Goal: Transaction & Acquisition: Subscribe to service/newsletter

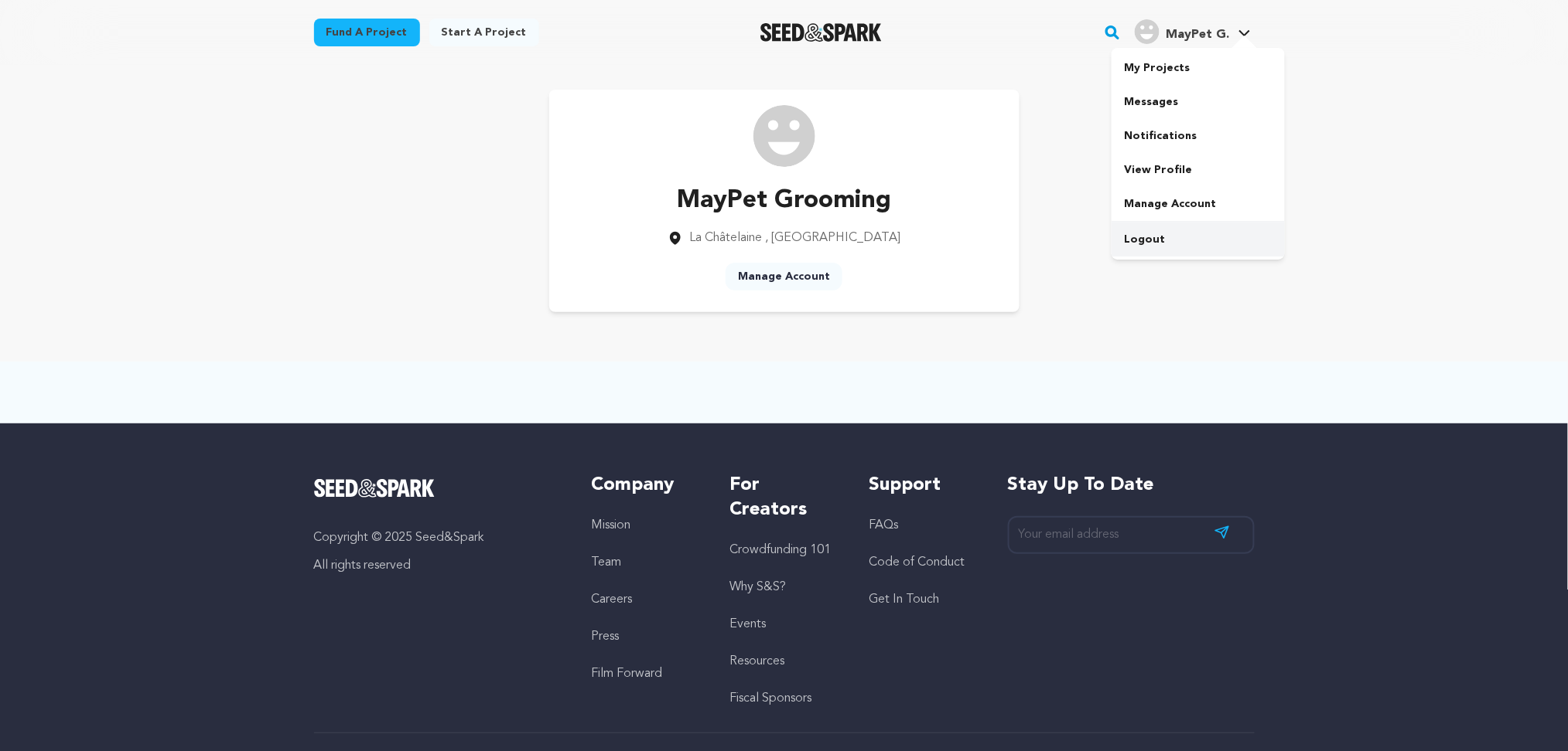
click at [1172, 242] on link "Logout" at bounding box center [1198, 239] width 173 height 34
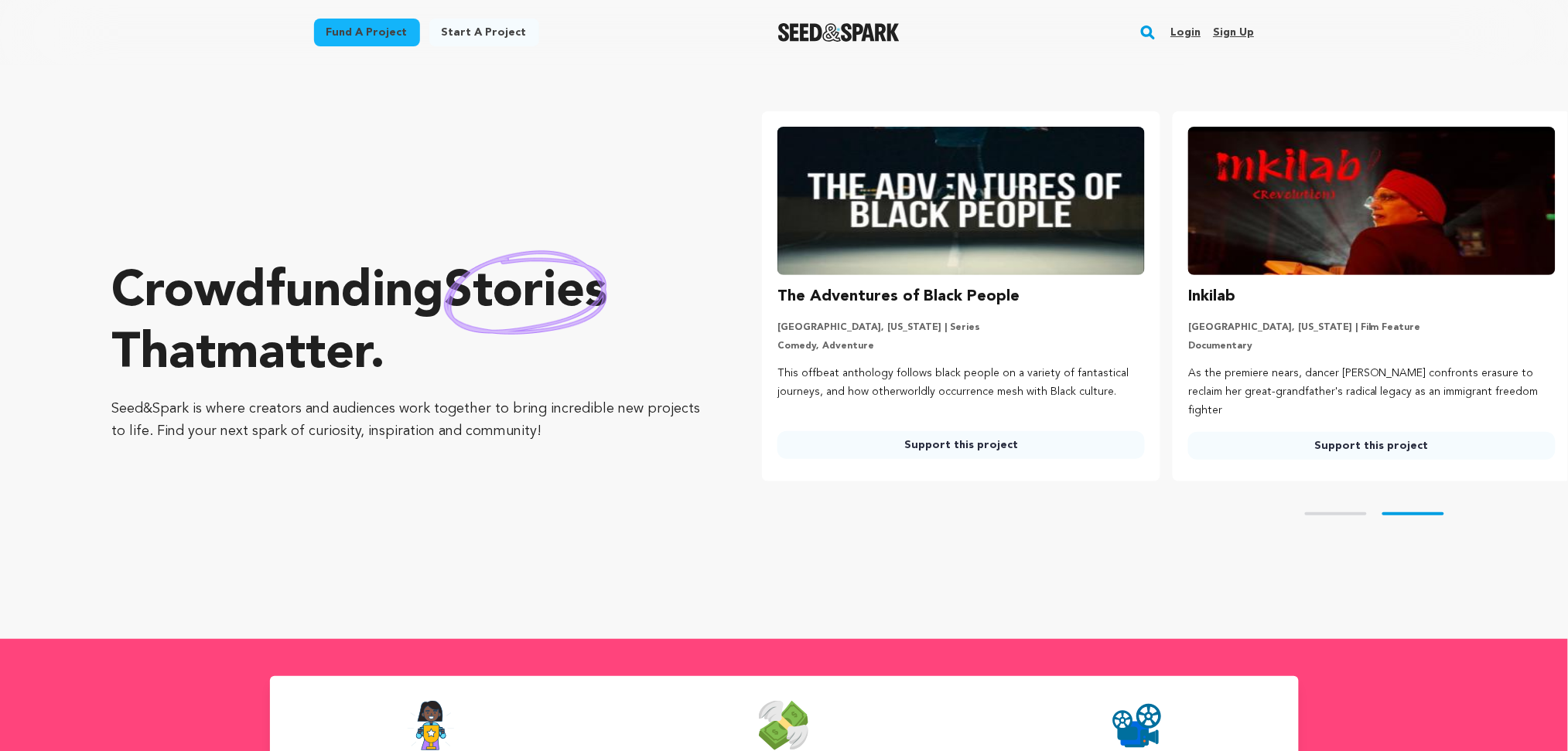
scroll to position [0, 415]
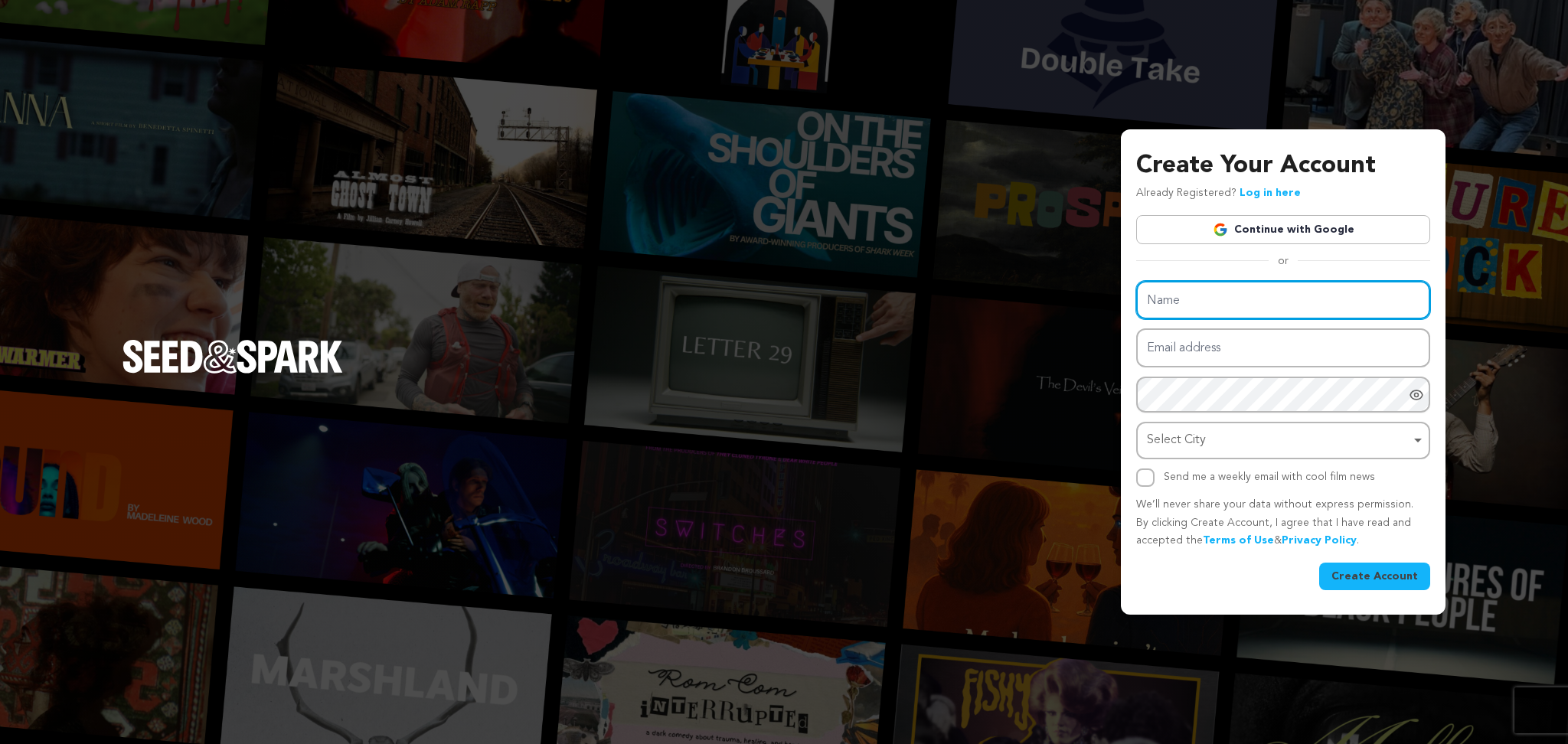
click at [1245, 308] on input "Name" at bounding box center [1283, 300] width 294 height 39
paste input "Santulan Pilates Reformer"
type input "Santulan Pilates Reformer"
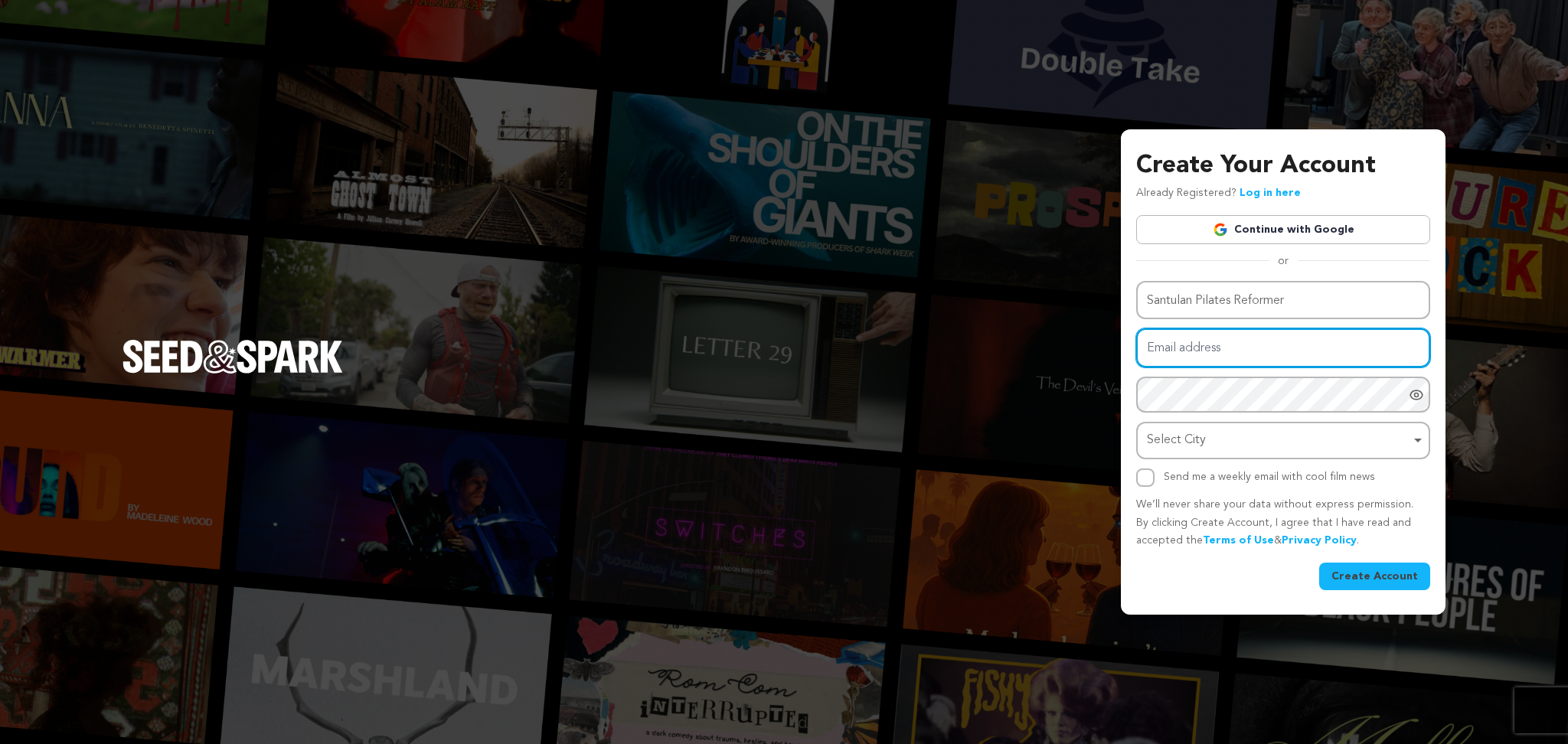
click at [1182, 344] on input "Email address" at bounding box center [1283, 348] width 294 height 39
click at [1238, 344] on input "Email address" at bounding box center [1283, 348] width 294 height 39
paste input "nadama@cyclelove.cc"
type input "nadama@cyclelove.cc"
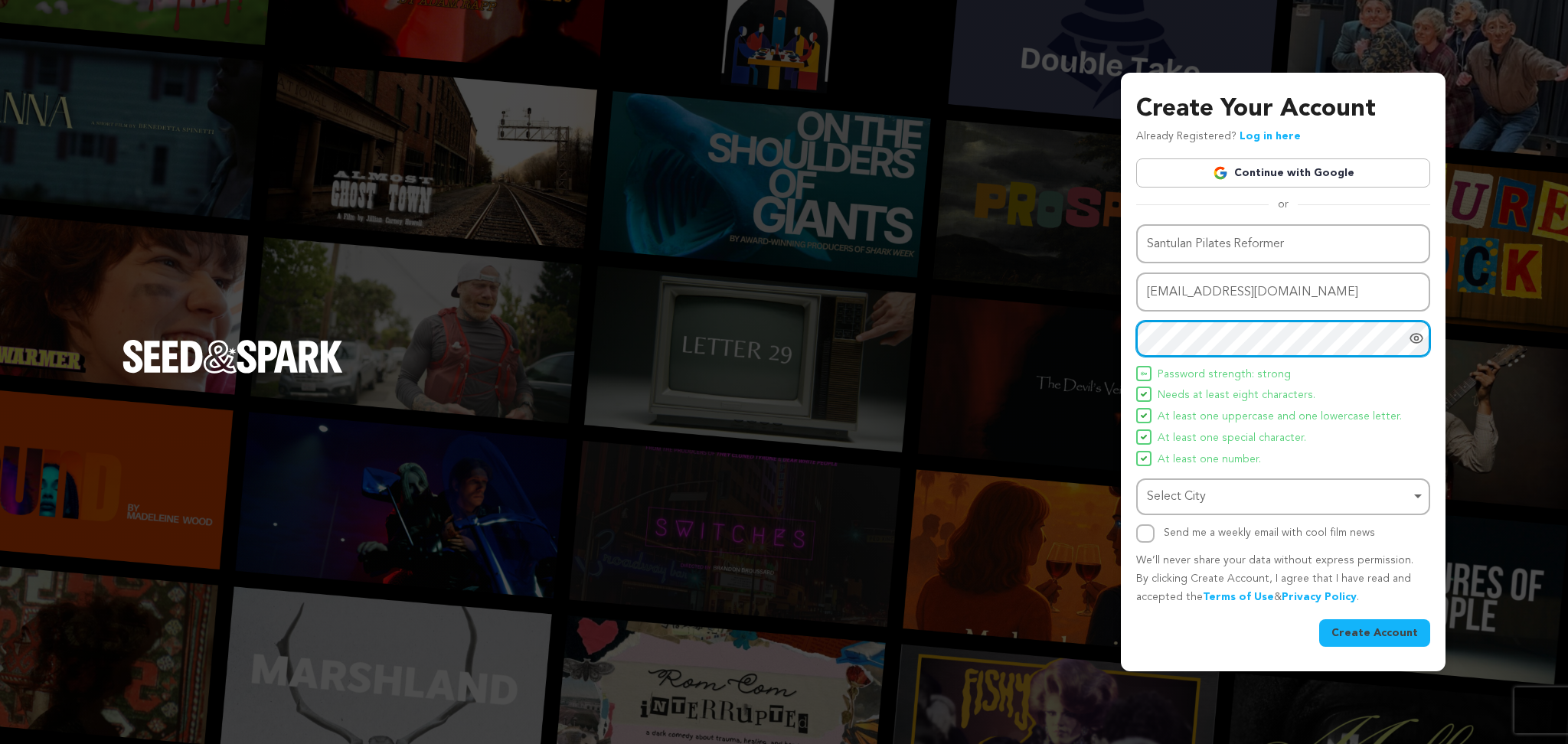
click at [1144, 488] on div "Select City Remove item" at bounding box center [1283, 497] width 279 height 28
click at [1170, 483] on div "Select City Remove item" at bounding box center [1283, 497] width 279 height 28
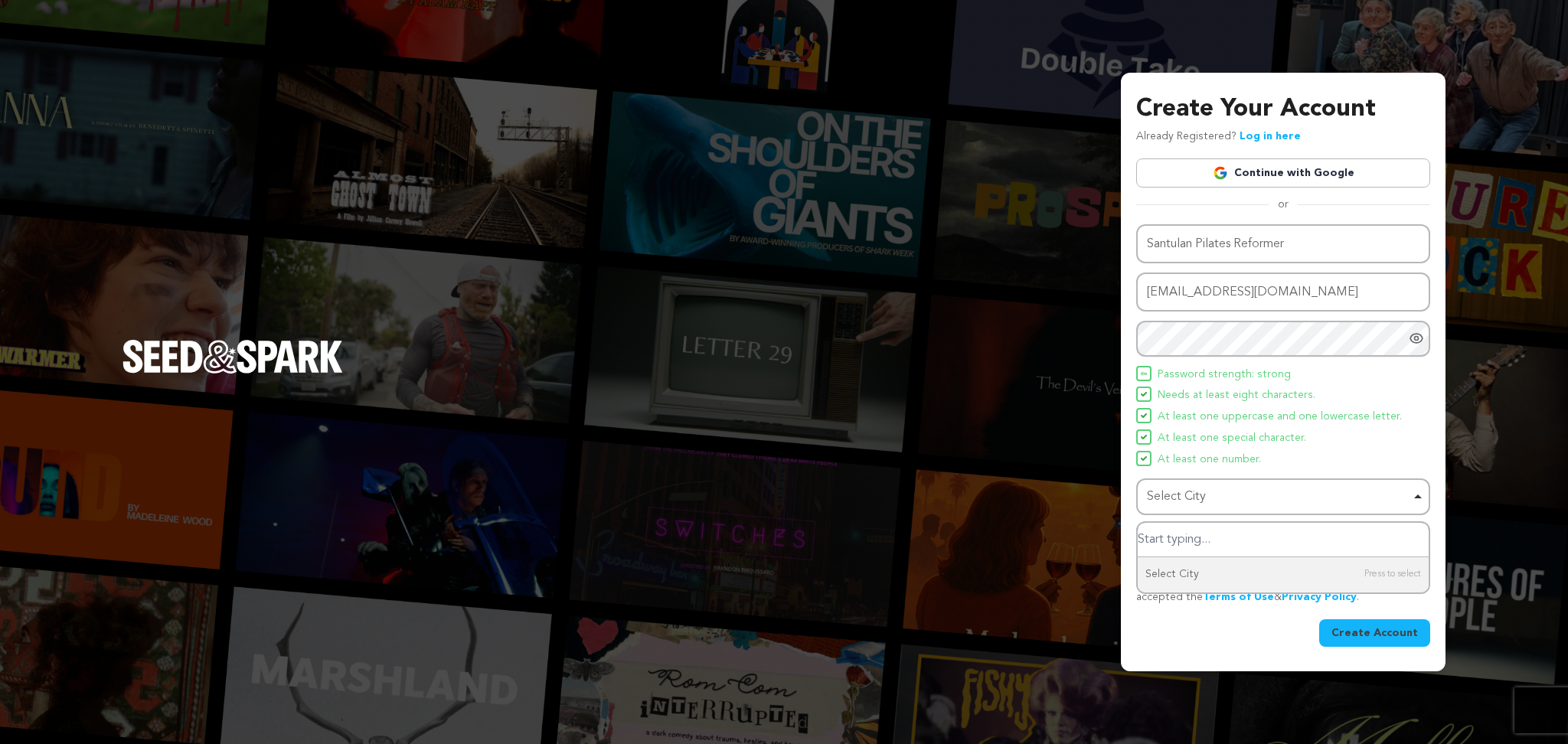
paste input "San Jerónimo Lídice"
drag, startPoint x: 1210, startPoint y: 540, endPoint x: 1333, endPoint y: 545, distance: 123.1
click at [1323, 546] on input "San Jerónimo Lídice" at bounding box center [1283, 539] width 291 height 34
type input "San [PERSON_NAME]"
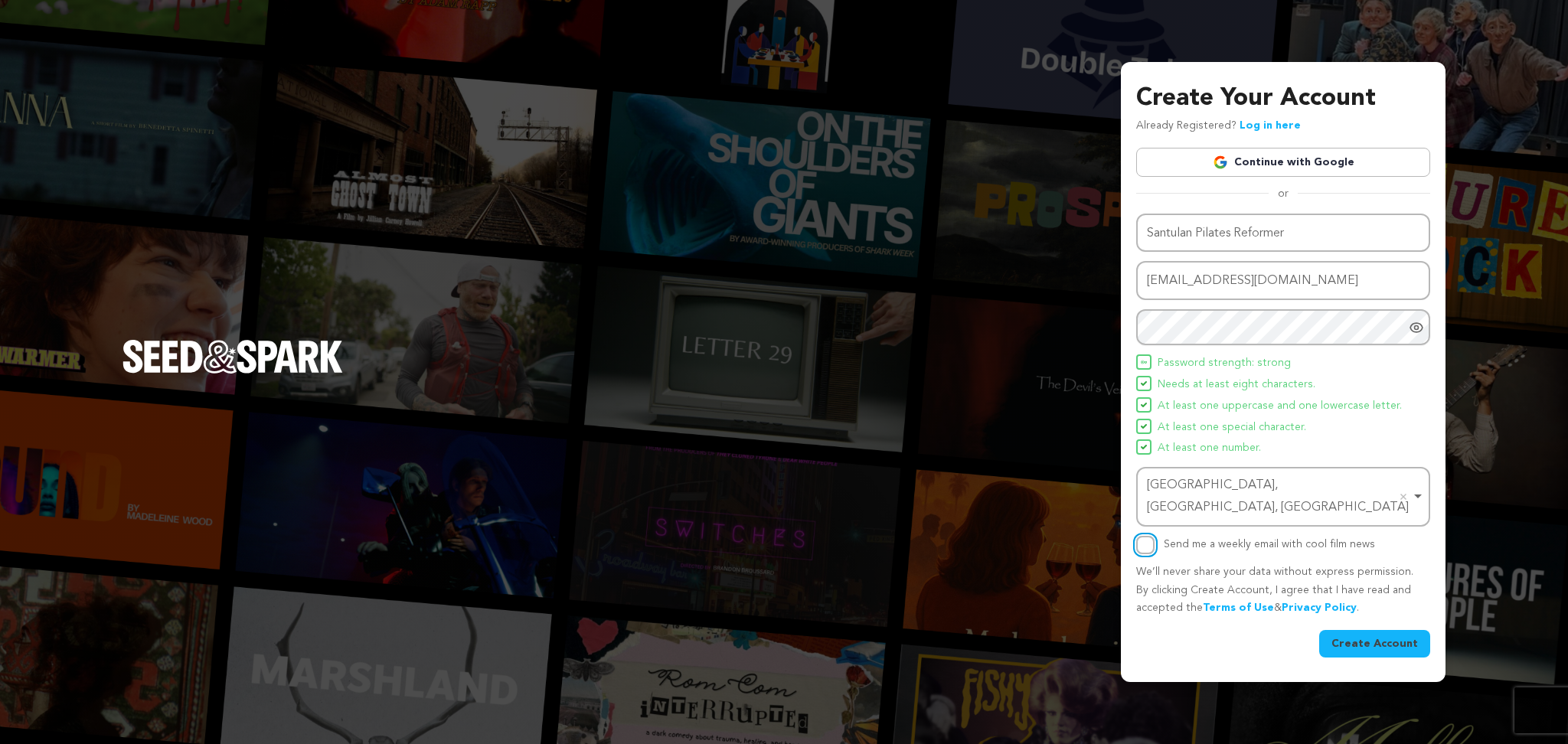
click at [1144, 536] on input "Send me a weekly email with cool film news" at bounding box center [1145, 545] width 18 height 18
checkbox input "true"
click at [1381, 630] on button "Create Account" at bounding box center [1374, 644] width 111 height 28
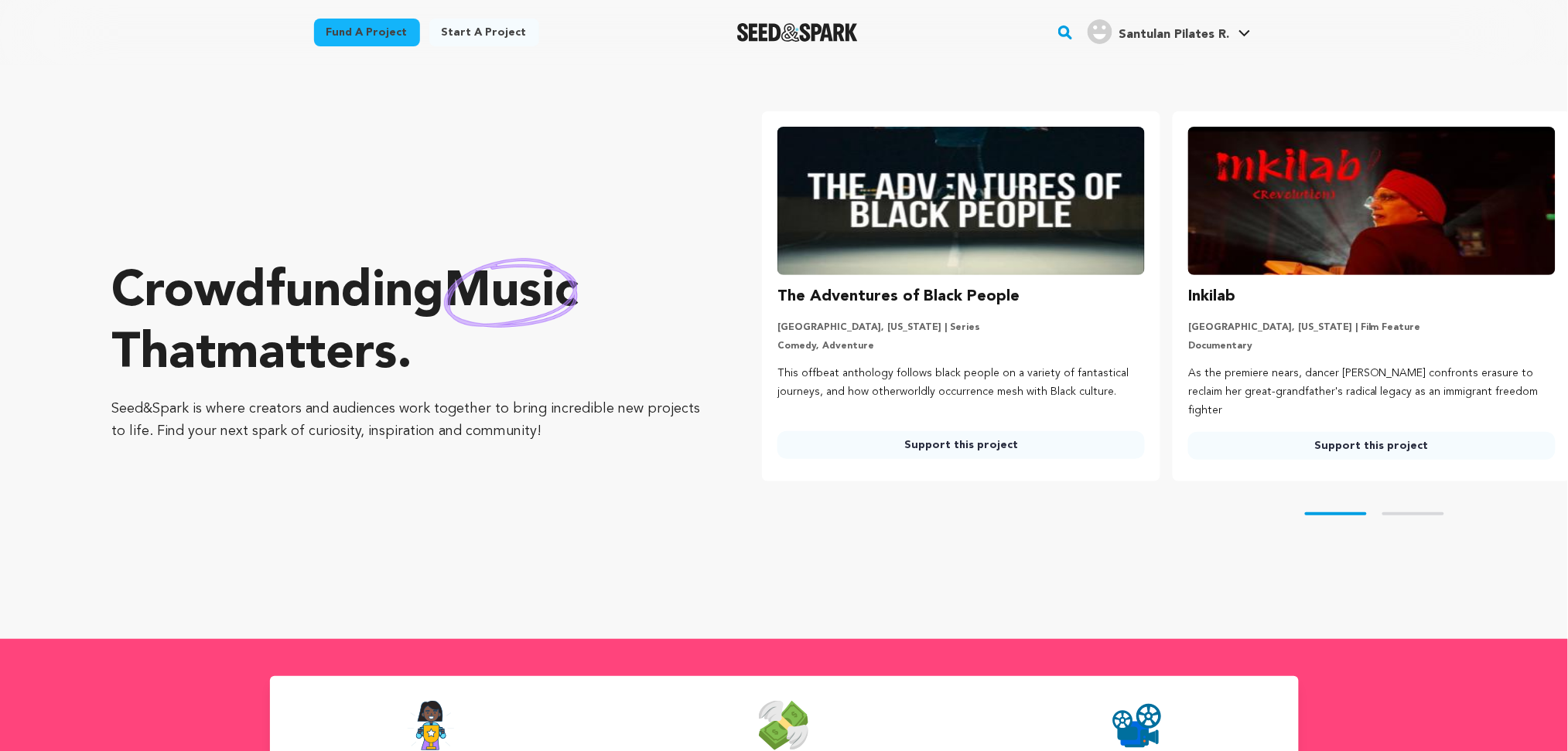
click at [1180, 19] on div "Santulan Pilates R." at bounding box center [1158, 32] width 141 height 25
click at [1179, 30] on span "Santulan Pilates R." at bounding box center [1173, 34] width 110 height 12
